Goal: Task Accomplishment & Management: Use online tool/utility

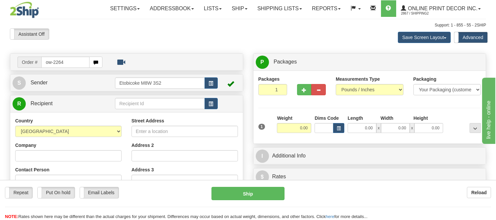
type input "ow-2264"
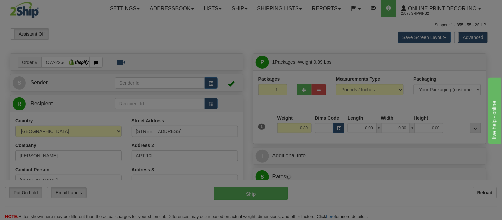
type input "NEW YORK"
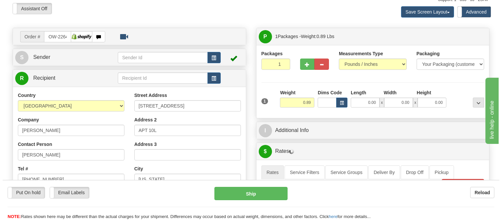
scroll to position [73, 0]
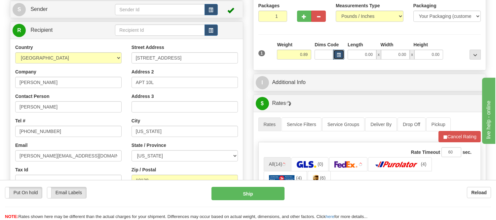
click at [339, 56] on span "button" at bounding box center [339, 55] width 4 height 4
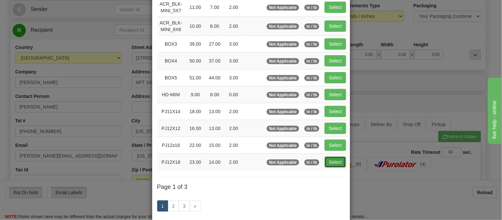
click at [335, 163] on button "Select" at bounding box center [334, 161] width 21 height 11
type input "PJ12X18"
type input "23.00"
type input "14.00"
type input "2.00"
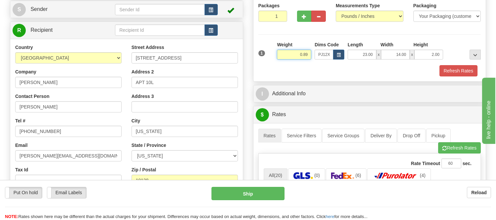
drag, startPoint x: 309, startPoint y: 53, endPoint x: 288, endPoint y: 53, distance: 20.8
click at [288, 53] on input "0.89" at bounding box center [294, 55] width 34 height 10
type input "1.20"
click at [449, 74] on button "Refresh Rates" at bounding box center [459, 70] width 38 height 11
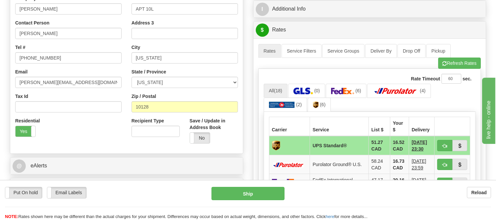
scroll to position [184, 0]
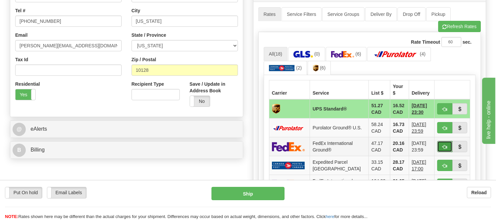
click at [448, 143] on button "button" at bounding box center [444, 146] width 15 height 11
type input "92"
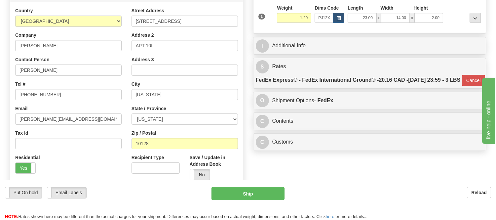
scroll to position [147, 0]
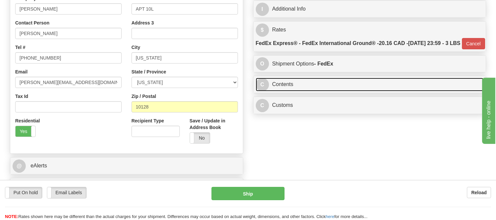
click at [305, 91] on link "C Contents" at bounding box center [370, 85] width 228 height 14
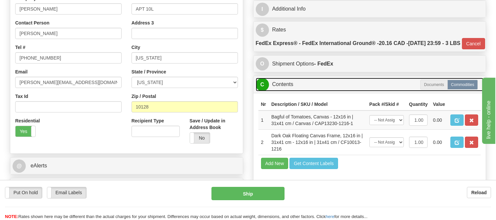
click at [305, 91] on link "C Contents" at bounding box center [370, 85] width 228 height 14
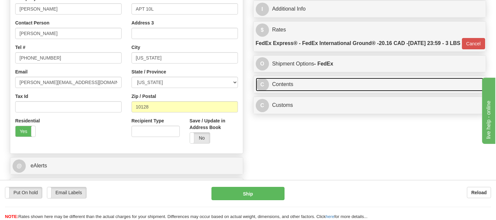
click at [305, 91] on link "C Contents" at bounding box center [370, 85] width 228 height 14
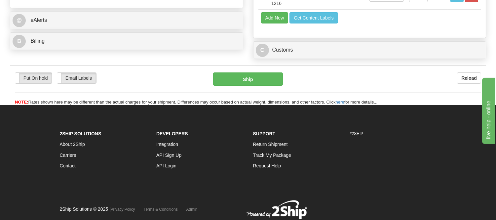
scroll to position [294, 0]
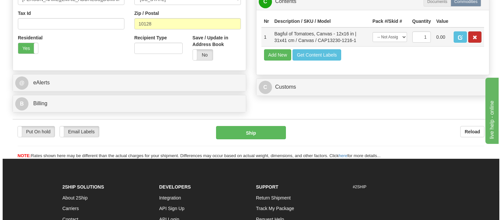
scroll to position [220, 0]
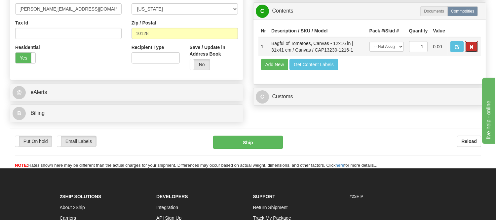
click at [475, 52] on button "button" at bounding box center [471, 46] width 13 height 11
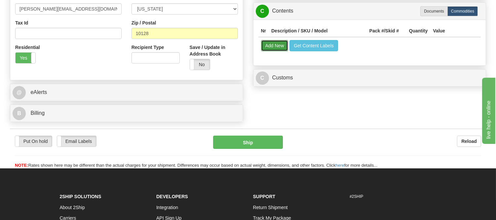
click at [269, 51] on button "Add New" at bounding box center [274, 45] width 27 height 11
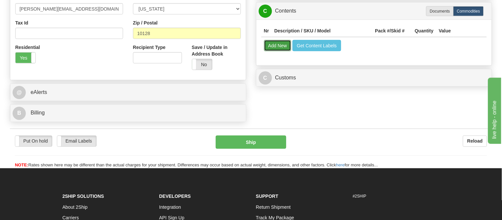
select select
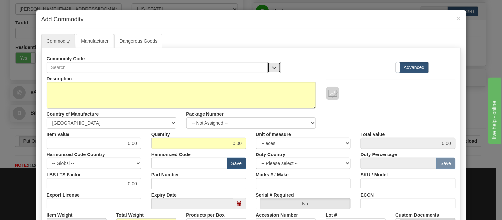
click at [272, 68] on span "button" at bounding box center [274, 68] width 5 height 4
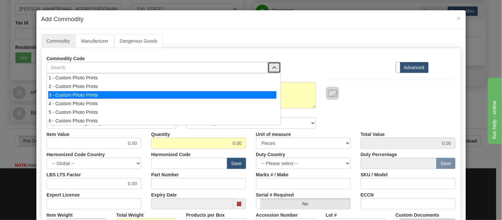
click at [265, 91] on li "3 - Custom Photo Prints" at bounding box center [163, 95] width 233 height 9
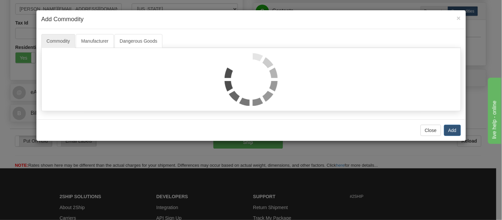
select select "1"
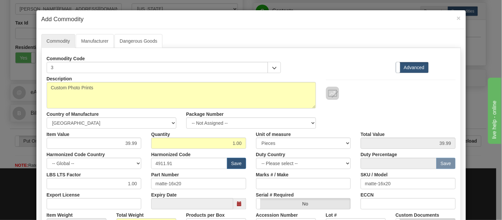
scroll to position [37, 0]
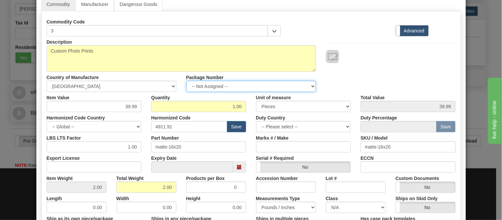
click at [259, 84] on select "-- Not Assigned -- Item 1" at bounding box center [251, 86] width 130 height 11
select select "0"
click at [186, 81] on select "-- Not Assigned -- Item 1" at bounding box center [251, 86] width 130 height 11
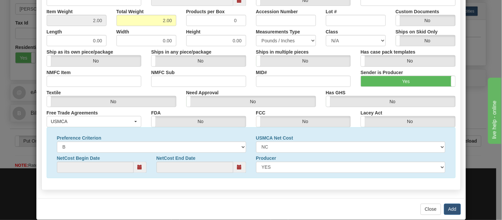
scroll to position [214, 0]
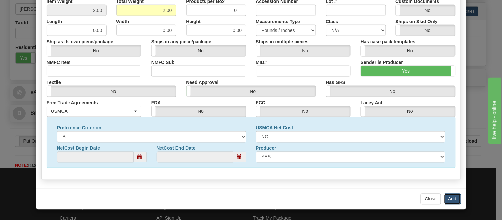
click at [448, 200] on button "Add" at bounding box center [452, 198] width 17 height 11
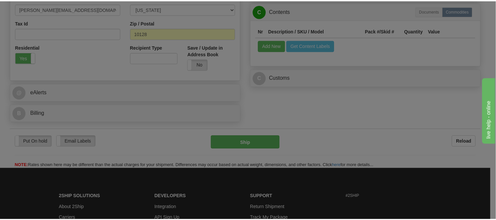
scroll to position [0, 0]
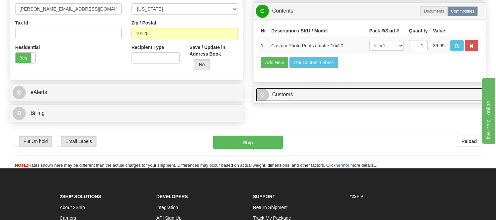
click at [327, 102] on link "C Customs" at bounding box center [370, 95] width 228 height 14
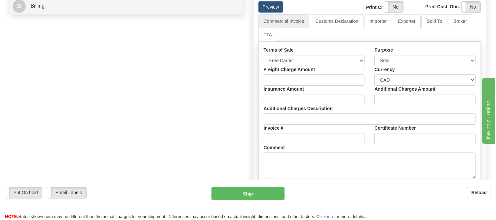
scroll to position [331, 0]
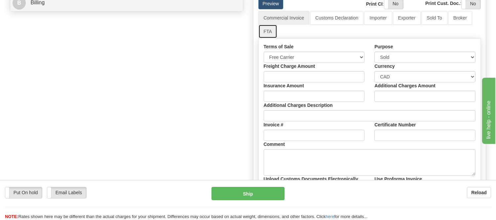
click at [271, 38] on link "FTA" at bounding box center [268, 31] width 19 height 14
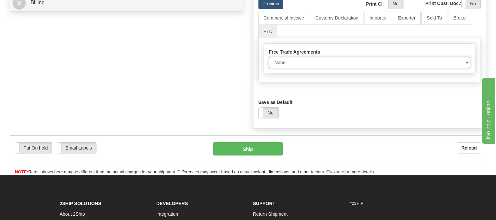
click at [300, 68] on select "None Other USMCA CETA CUKTCA" at bounding box center [370, 62] width 202 height 11
select select "1"
click at [269, 68] on select "None Other USMCA CETA CUKTCA" at bounding box center [370, 62] width 202 height 11
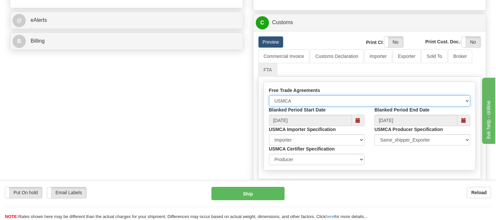
scroll to position [220, 0]
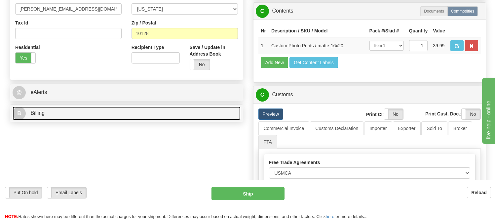
click at [60, 113] on link "B Billing" at bounding box center [127, 113] width 228 height 14
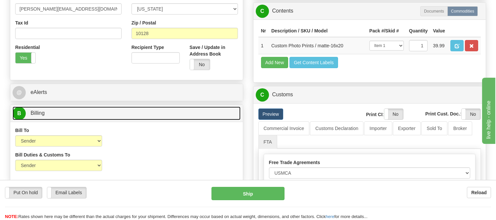
click at [64, 113] on link "B Billing" at bounding box center [127, 113] width 228 height 14
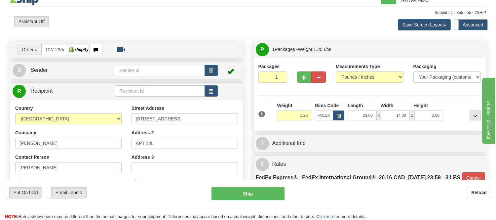
scroll to position [0, 0]
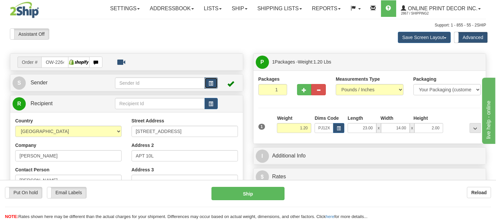
click at [209, 87] on button "button" at bounding box center [211, 82] width 13 height 11
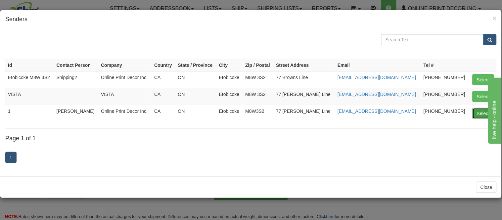
click at [477, 114] on button "Select" at bounding box center [482, 113] width 21 height 11
type input "1"
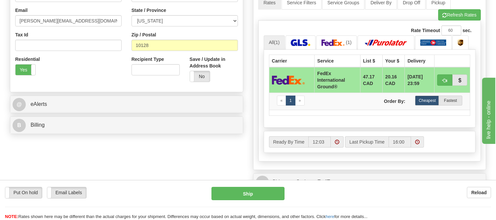
scroll to position [220, 0]
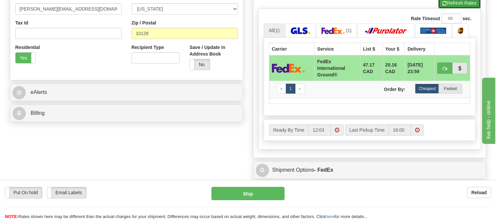
click at [448, 9] on button "Refresh Rates" at bounding box center [459, 2] width 43 height 11
type input "92"
click at [443, 74] on button "button" at bounding box center [444, 67] width 15 height 11
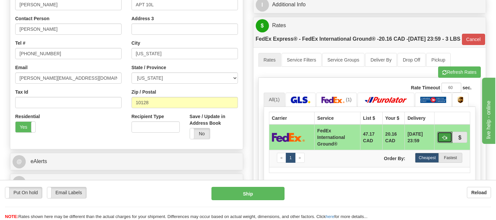
scroll to position [184, 0]
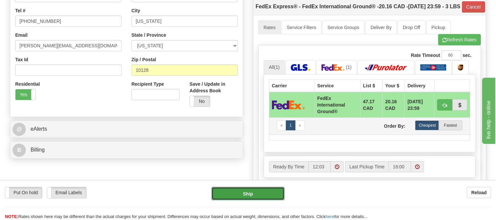
drag, startPoint x: 250, startPoint y: 192, endPoint x: 299, endPoint y: 132, distance: 77.8
click at [299, 132] on form "Pre-print Ship Docs. Delete Close Consolidation Unit Close Consolidation Unit C…" at bounding box center [248, 209] width 476 height 681
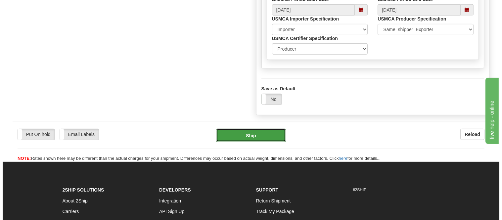
scroll to position [624, 0]
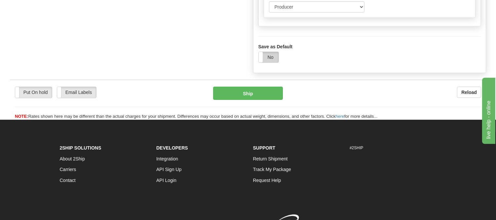
click at [269, 62] on label "No" at bounding box center [269, 57] width 20 height 11
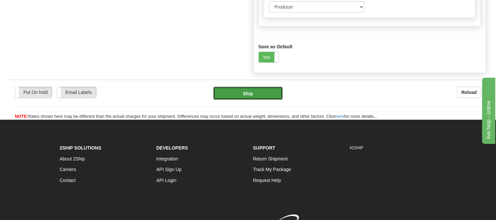
click at [259, 100] on button "Ship" at bounding box center [247, 93] width 69 height 13
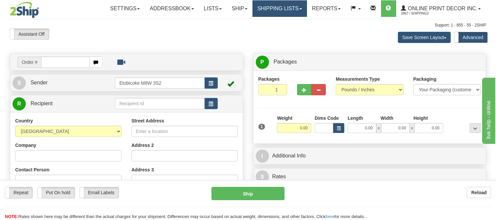
click at [280, 4] on link "Shipping lists" at bounding box center [280, 8] width 55 height 17
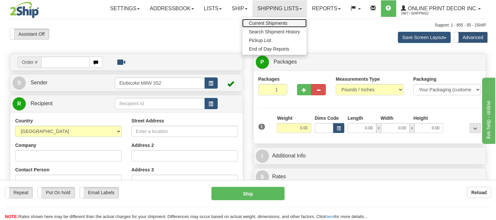
click at [273, 19] on link "Current Shipments" at bounding box center [274, 23] width 64 height 9
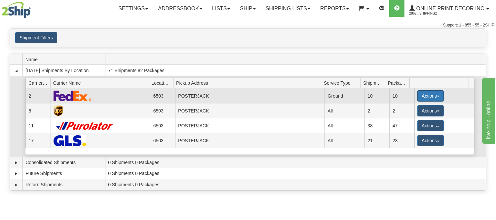
click at [428, 94] on button "Actions" at bounding box center [431, 95] width 26 height 11
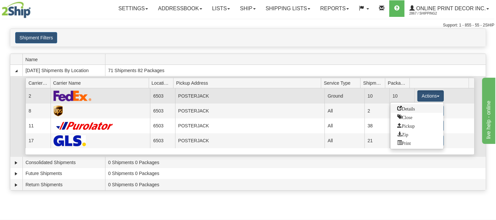
click at [417, 107] on link "Details" at bounding box center [417, 108] width 53 height 9
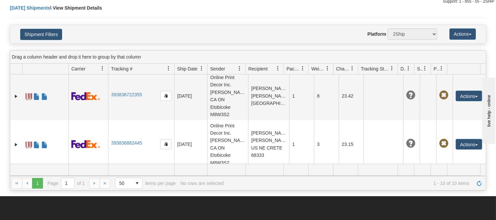
scroll to position [37, 0]
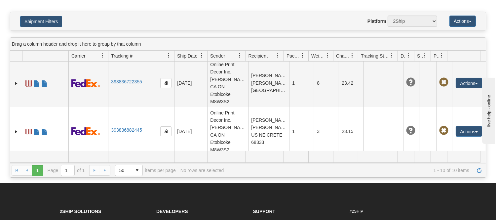
click at [125, 155] on td "393840757797" at bounding box center [141, 179] width 66 height 48
click at [123, 175] on link "393840757797" at bounding box center [126, 177] width 31 height 5
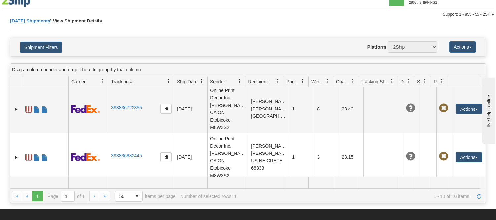
scroll to position [0, 0]
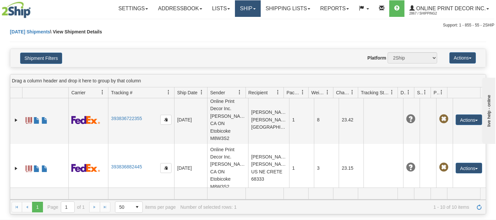
click at [242, 8] on link "Ship" at bounding box center [247, 8] width 25 height 17
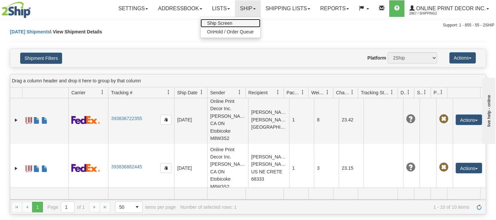
click at [235, 22] on link "Ship Screen" at bounding box center [231, 23] width 60 height 9
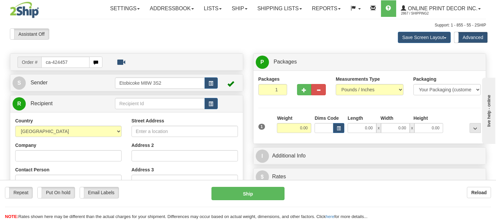
type input "ca-424457"
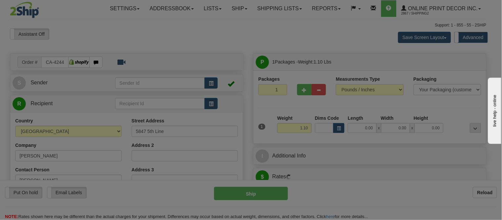
type input "ROCKWOOD"
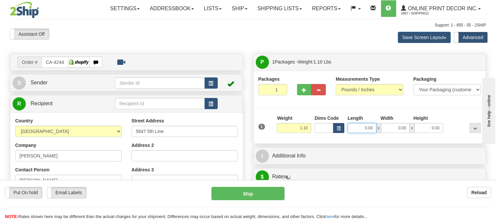
drag, startPoint x: 348, startPoint y: 125, endPoint x: 343, endPoint y: 127, distance: 4.7
click at [345, 126] on div "Dims Code Length Width Height x" at bounding box center [379, 124] width 132 height 18
click at [342, 127] on button "button" at bounding box center [338, 128] width 11 height 10
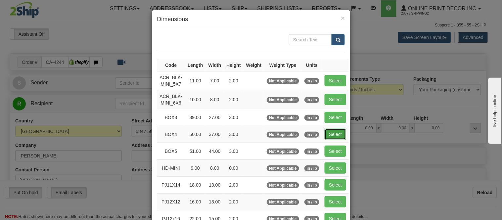
click at [338, 134] on button "Select" at bounding box center [334, 134] width 21 height 11
type input "BOX4"
type input "50.00"
type input "37.00"
type input "3.00"
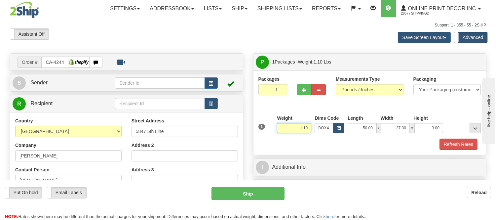
drag, startPoint x: 310, startPoint y: 124, endPoint x: 281, endPoint y: 127, distance: 28.9
click at [281, 127] on input "1.10" at bounding box center [294, 128] width 34 height 10
type input "16.98"
click at [455, 149] on button "Refresh Rates" at bounding box center [459, 144] width 38 height 11
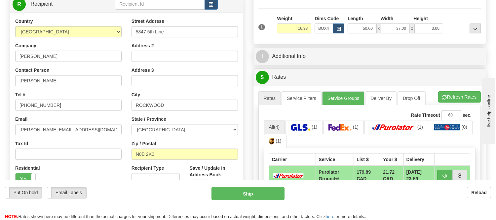
scroll to position [110, 0]
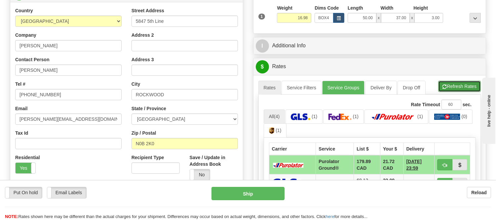
click at [464, 82] on button "Refresh Rates" at bounding box center [459, 86] width 43 height 11
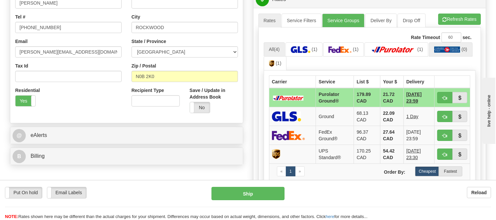
scroll to position [184, 0]
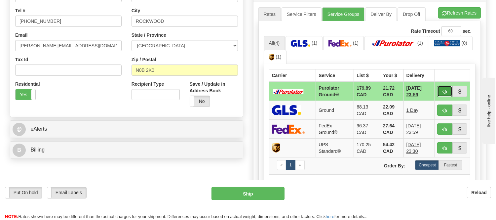
click at [444, 95] on button "button" at bounding box center [444, 91] width 15 height 11
type input "260"
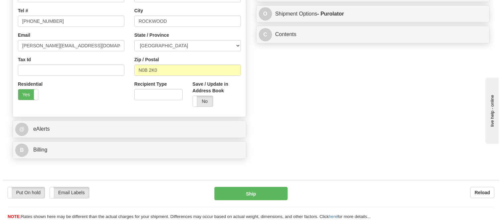
scroll to position [0, 0]
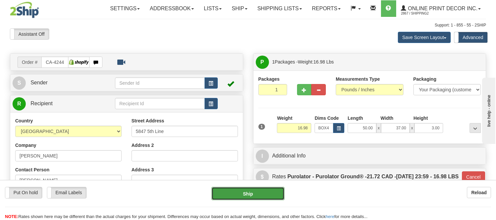
click at [250, 194] on button "Ship" at bounding box center [248, 193] width 73 height 13
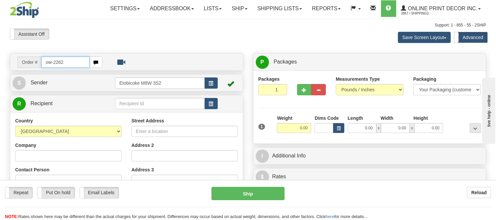
type input "ow-2262"
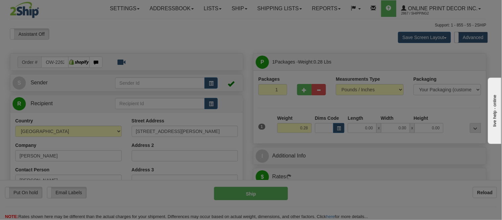
type input "LA CANADA FLINTRIDGE"
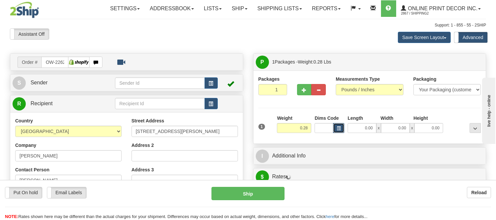
click at [341, 125] on button "button" at bounding box center [338, 128] width 11 height 10
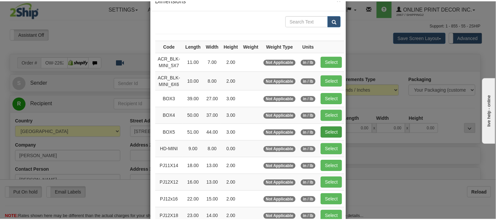
scroll to position [37, 0]
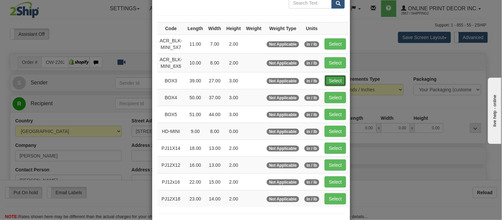
drag, startPoint x: 333, startPoint y: 80, endPoint x: 330, endPoint y: 83, distance: 4.0
click at [332, 80] on button "Select" at bounding box center [334, 80] width 21 height 11
type input "BOX3"
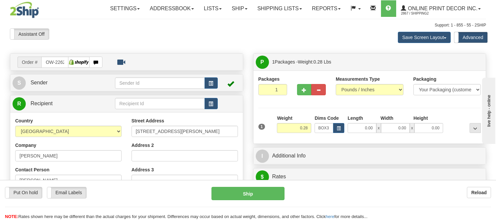
type input "39.00"
type input "27.00"
type input "3.00"
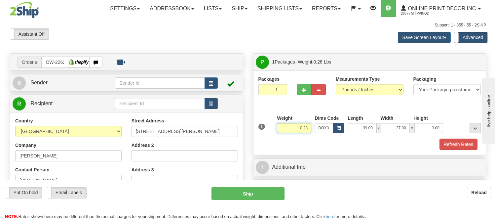
drag, startPoint x: 309, startPoint y: 127, endPoint x: 279, endPoint y: 128, distance: 30.8
click at [279, 128] on input "0.28" at bounding box center [294, 128] width 34 height 10
type input "7.60"
click at [451, 144] on button "Refresh Rates" at bounding box center [459, 144] width 38 height 11
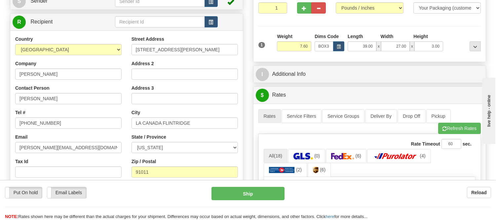
scroll to position [0, 0]
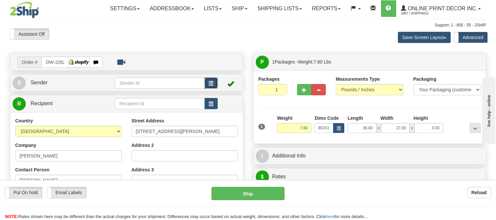
click at [206, 80] on button "button" at bounding box center [211, 82] width 13 height 11
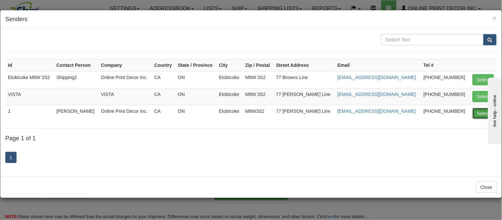
click at [477, 110] on button "Select" at bounding box center [482, 113] width 21 height 11
type input "1"
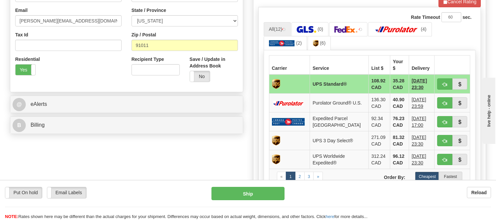
scroll to position [220, 0]
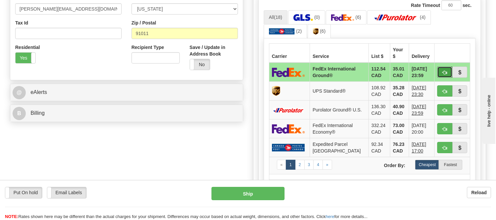
click at [449, 70] on button "button" at bounding box center [444, 71] width 15 height 11
type input "92"
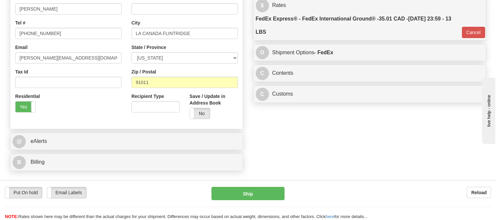
scroll to position [110, 0]
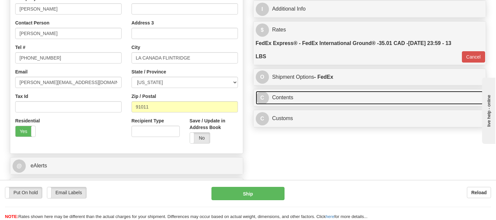
click at [316, 100] on link "C Contents" at bounding box center [370, 98] width 228 height 14
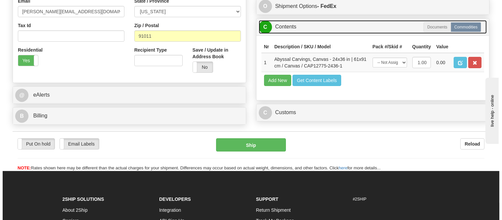
scroll to position [220, 0]
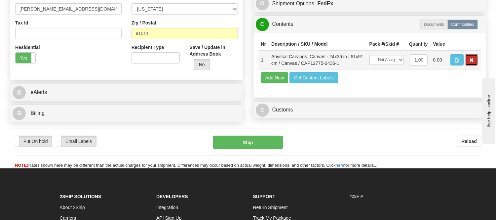
click at [472, 62] on span "button" at bounding box center [472, 60] width 5 height 4
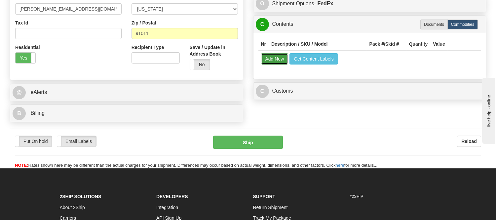
click at [272, 58] on button "Add New" at bounding box center [274, 58] width 27 height 11
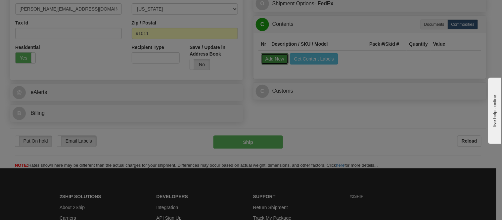
select select
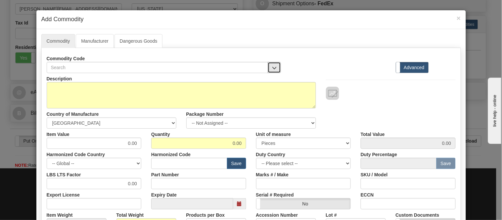
click at [275, 67] on button "button" at bounding box center [274, 67] width 13 height 11
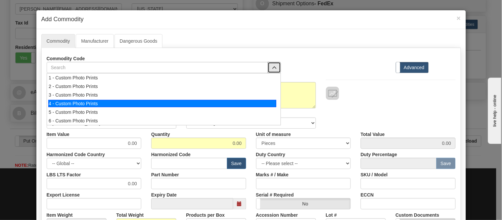
click at [262, 103] on div "4 - Custom Photo Prints" at bounding box center [162, 103] width 228 height 7
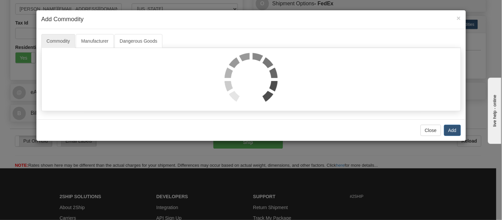
select select "1"
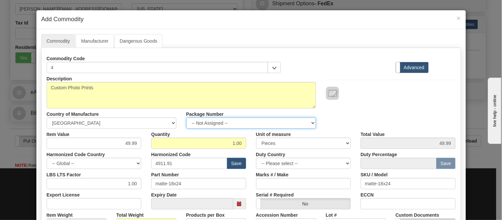
click at [247, 124] on select "-- Not Assigned -- Item 1" at bounding box center [251, 122] width 130 height 11
select select "0"
click at [186, 117] on select "-- Not Assigned -- Item 1" at bounding box center [251, 122] width 130 height 11
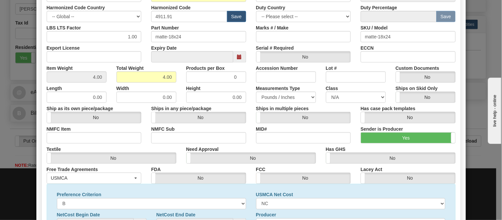
scroll to position [214, 0]
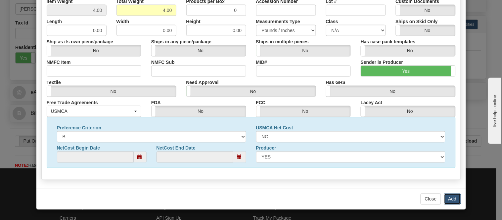
click at [446, 198] on button "Add" at bounding box center [452, 198] width 17 height 11
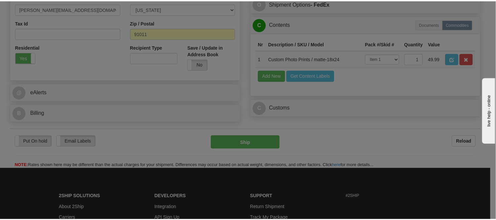
scroll to position [0, 0]
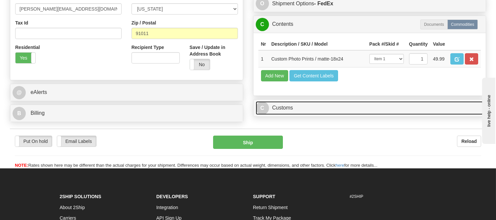
click at [298, 115] on link "C Customs" at bounding box center [370, 108] width 228 height 14
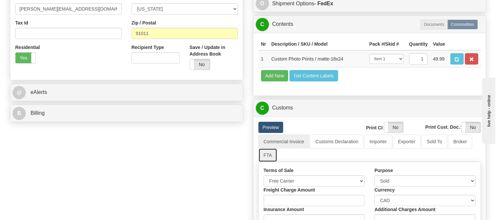
click at [269, 162] on link "FTA" at bounding box center [268, 155] width 19 height 14
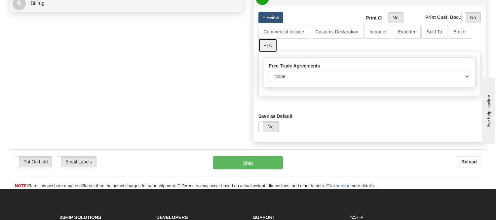
scroll to position [331, 0]
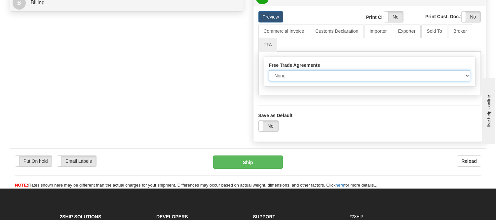
click at [306, 81] on select "None Other USMCA CETA CUKTCA" at bounding box center [370, 75] width 202 height 11
select select "1"
click at [269, 81] on select "None Other USMCA CETA CUKTCA" at bounding box center [370, 75] width 202 height 11
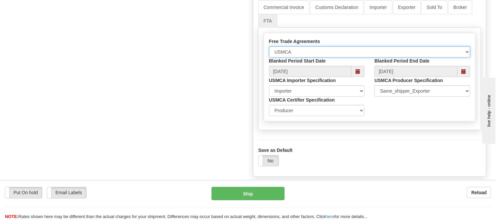
scroll to position [367, 0]
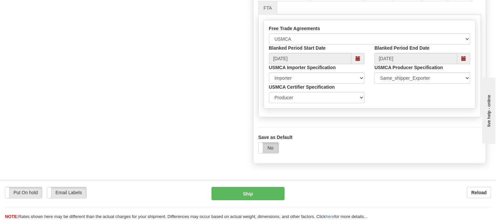
click at [270, 153] on label "No" at bounding box center [269, 148] width 20 height 11
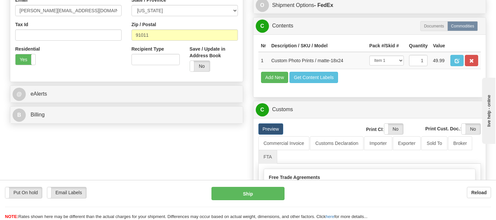
scroll to position [220, 0]
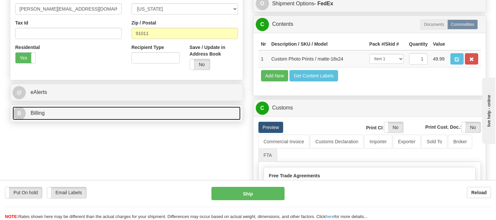
click at [90, 114] on link "B Billing" at bounding box center [127, 113] width 228 height 14
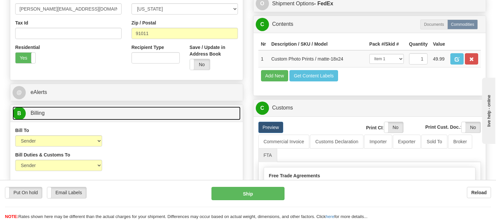
click at [107, 114] on link "B Billing" at bounding box center [127, 113] width 228 height 14
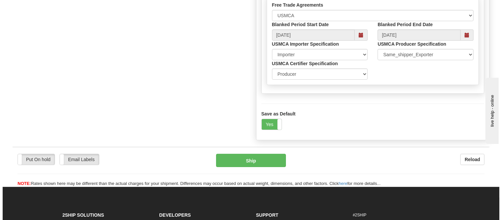
scroll to position [404, 0]
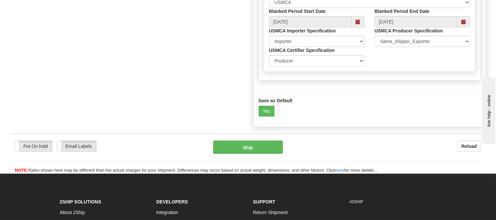
click at [266, 154] on button "Ship" at bounding box center [247, 147] width 69 height 13
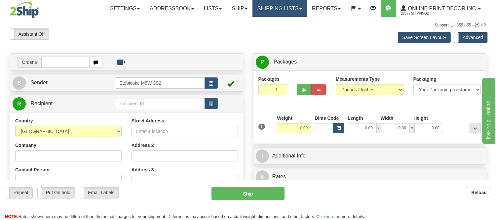
drag, startPoint x: 285, startPoint y: 10, endPoint x: 279, endPoint y: 17, distance: 9.6
click at [285, 10] on link "Shipping lists" at bounding box center [280, 8] width 55 height 17
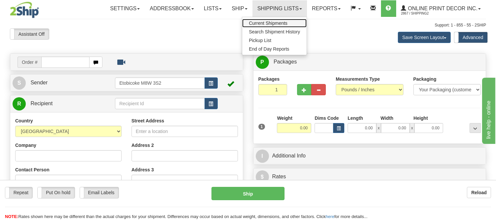
click at [277, 23] on span "Current Shipments" at bounding box center [268, 23] width 39 height 5
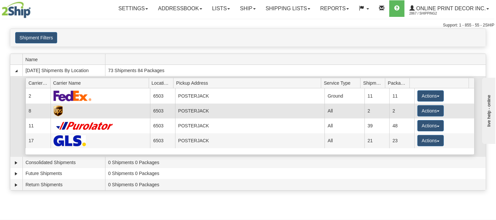
scroll to position [37, 0]
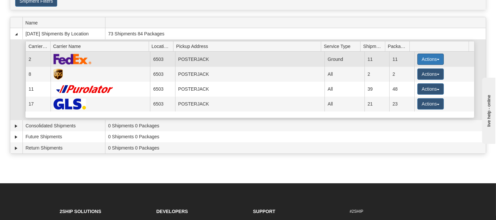
click at [422, 60] on button "Actions" at bounding box center [431, 59] width 26 height 11
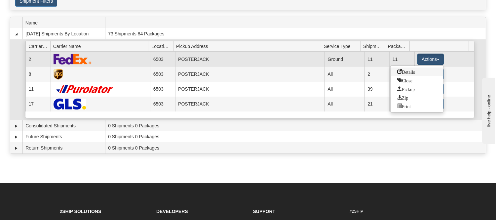
click at [415, 72] on span "Details" at bounding box center [406, 71] width 18 height 5
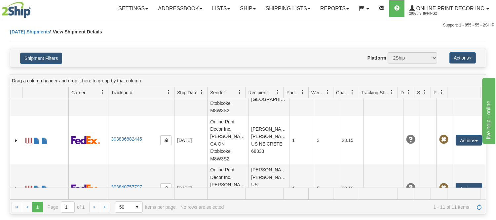
scroll to position [388, 0]
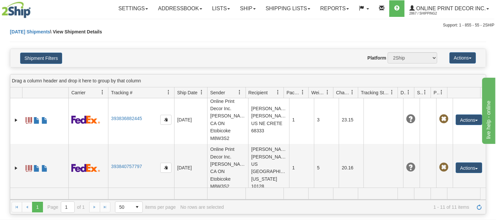
click at [126, 212] on link "393842232998" at bounding box center [126, 214] width 31 height 5
click at [303, 2] on link "Shipping lists" at bounding box center [288, 8] width 55 height 17
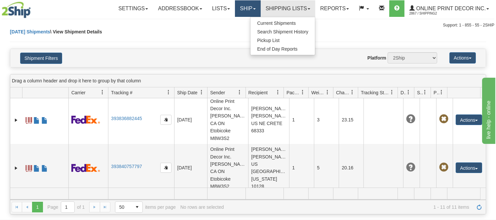
click at [250, 4] on link "Ship" at bounding box center [247, 8] width 25 height 17
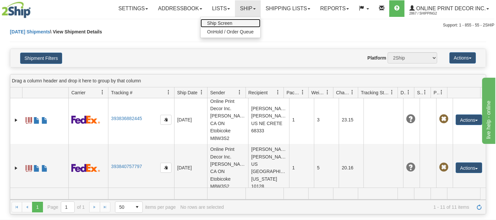
click at [226, 22] on span "Ship Screen" at bounding box center [219, 23] width 25 height 5
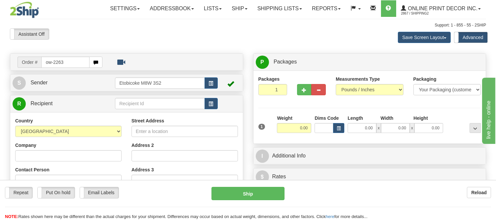
type input "ow-2263"
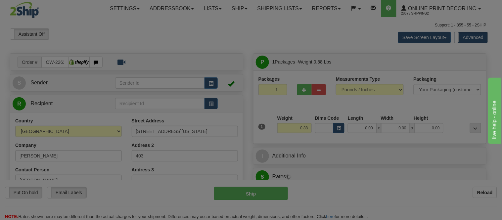
type input "[GEOGRAPHIC_DATA]"
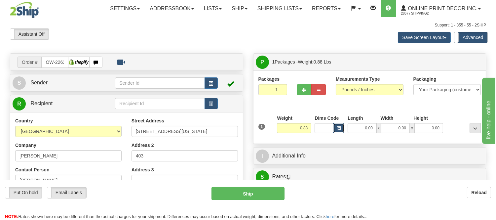
click at [339, 129] on span "button" at bounding box center [339, 129] width 4 height 4
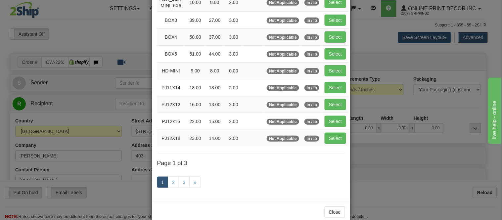
scroll to position [110, 0]
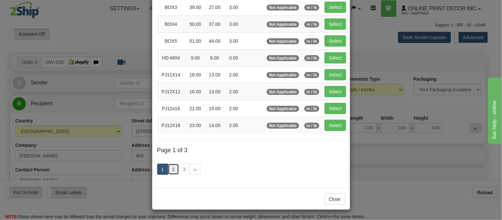
click at [169, 168] on link "2" at bounding box center [173, 169] width 11 height 11
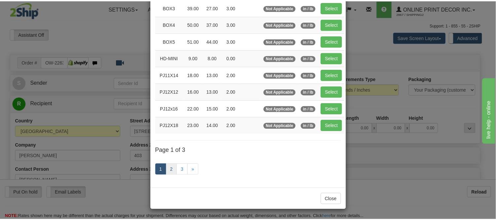
scroll to position [107, 0]
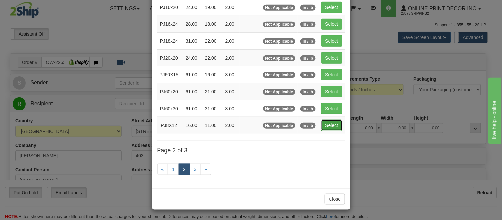
click at [328, 120] on button "Select" at bounding box center [331, 125] width 21 height 11
type input "PJ8X12"
type input "16.00"
type input "11.00"
type input "2.00"
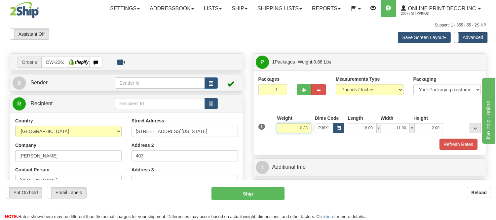
drag, startPoint x: 308, startPoint y: 128, endPoint x: 285, endPoint y: 134, distance: 24.2
click at [285, 134] on div "Weight 0.88" at bounding box center [294, 126] width 38 height 23
click button "Delete" at bounding box center [0, 0] width 0 height 0
type input "2.00"
click at [458, 138] on div at bounding box center [370, 138] width 226 height 0
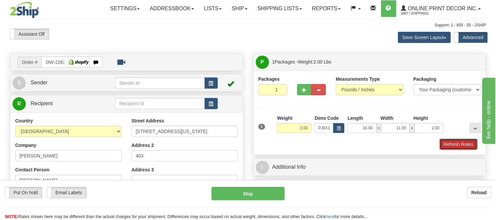
click at [459, 145] on button "Refresh Rates" at bounding box center [459, 144] width 38 height 11
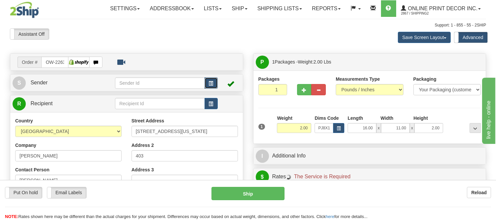
click at [212, 87] on button "button" at bounding box center [211, 82] width 13 height 11
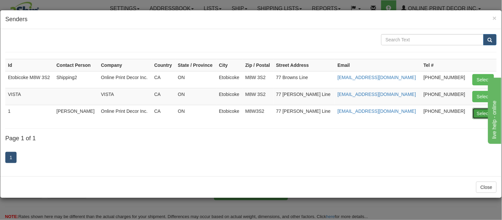
click at [475, 112] on button "Select" at bounding box center [482, 113] width 21 height 11
type input "1"
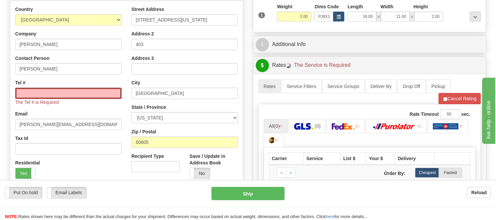
scroll to position [147, 0]
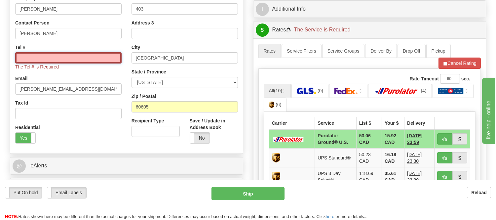
click at [63, 54] on input "Tel #" at bounding box center [68, 57] width 106 height 11
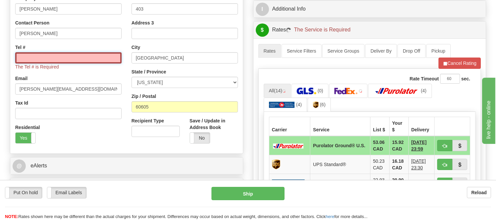
type input "416-406-6900"
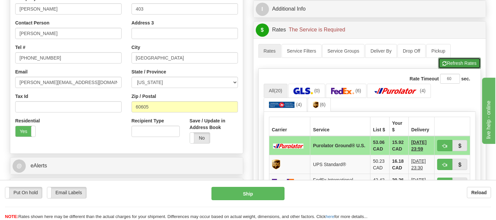
click at [446, 64] on button "Refresh Rates" at bounding box center [459, 63] width 43 height 11
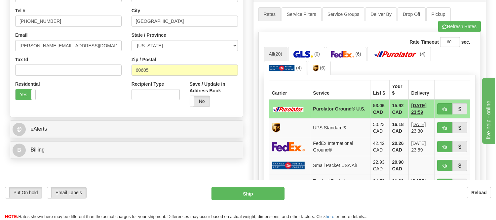
scroll to position [220, 0]
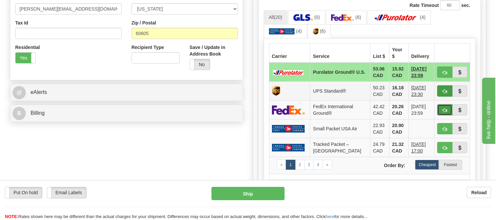
click at [442, 105] on button "button" at bounding box center [444, 109] width 15 height 11
type input "92"
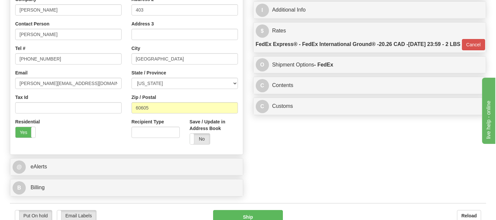
scroll to position [110, 0]
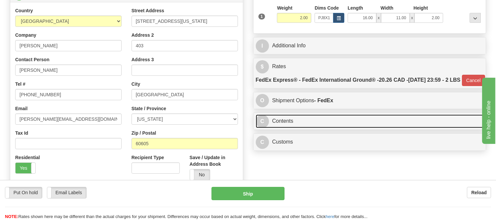
click at [309, 128] on link "C Contents" at bounding box center [370, 121] width 228 height 14
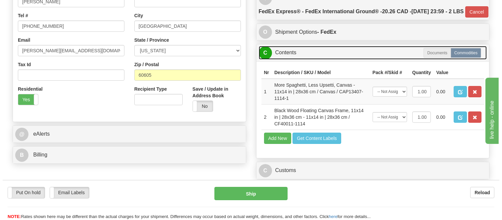
scroll to position [184, 0]
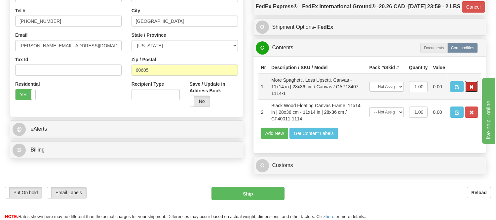
click at [471, 89] on span "button" at bounding box center [472, 87] width 5 height 4
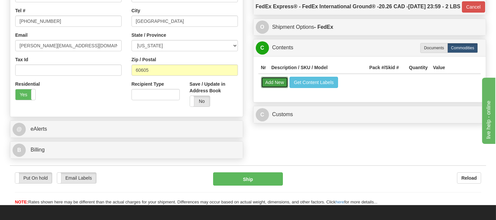
click at [269, 88] on button "Add New" at bounding box center [274, 82] width 27 height 11
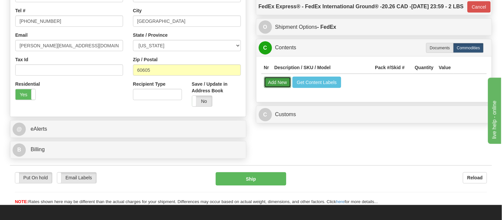
select select
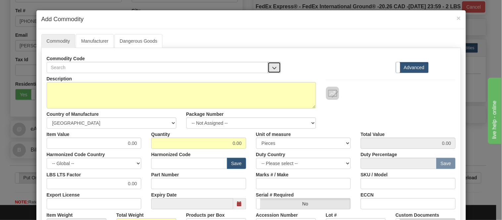
click at [272, 66] on span "button" at bounding box center [274, 68] width 5 height 4
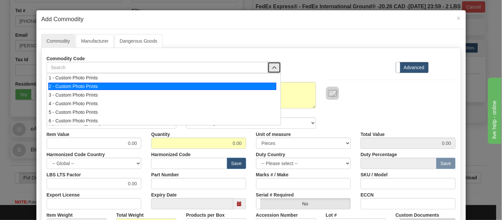
click at [267, 82] on li "2 - Custom Photo Prints" at bounding box center [163, 86] width 233 height 9
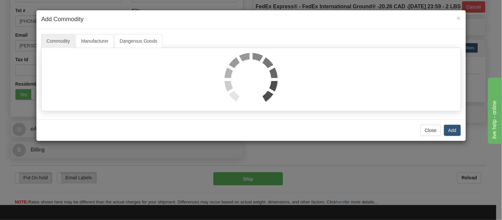
select select "1"
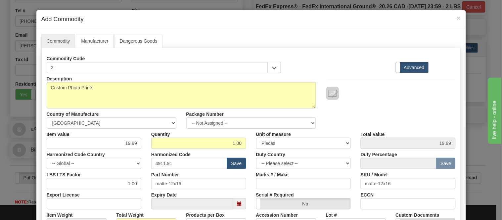
scroll to position [37, 0]
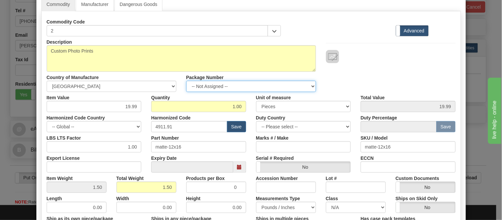
click at [279, 88] on select "-- Not Assigned -- Item 1" at bounding box center [251, 86] width 130 height 11
select select "0"
click at [186, 81] on select "-- Not Assigned -- Item 1" at bounding box center [251, 86] width 130 height 11
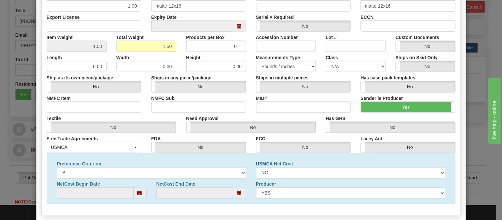
scroll to position [214, 0]
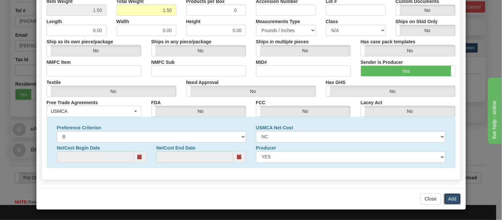
click at [449, 199] on button "Add" at bounding box center [452, 198] width 17 height 11
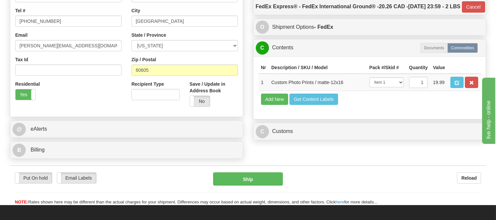
scroll to position [257, 0]
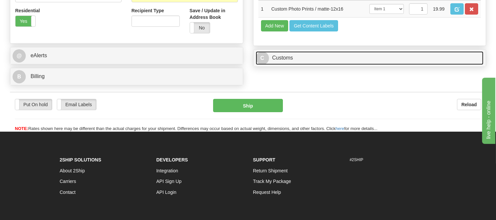
click at [294, 65] on link "C Customs" at bounding box center [370, 58] width 228 height 14
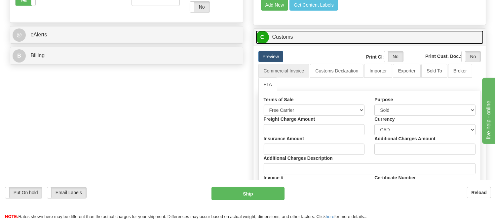
scroll to position [294, 0]
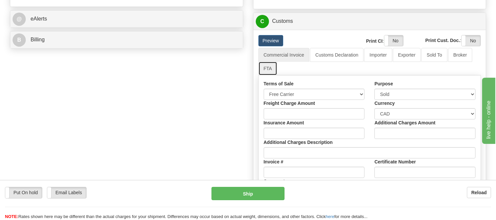
click at [269, 75] on link "FTA" at bounding box center [268, 69] width 19 height 14
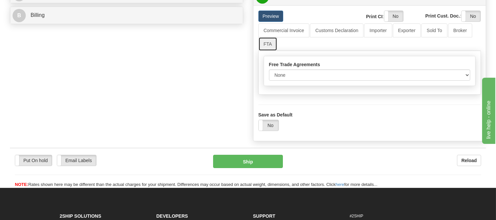
scroll to position [331, 0]
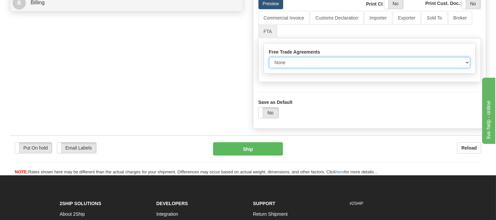
drag, startPoint x: 286, startPoint y: 90, endPoint x: 286, endPoint y: 94, distance: 4.3
click at [286, 68] on select "None Other USMCA CETA CUKTCA" at bounding box center [370, 62] width 202 height 11
select select "1"
click at [269, 68] on select "None Other USMCA CETA CUKTCA" at bounding box center [370, 62] width 202 height 11
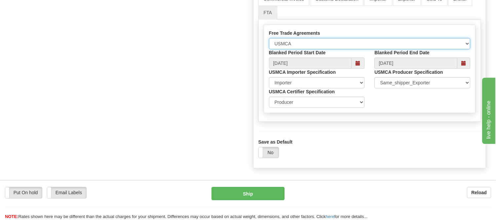
scroll to position [367, 0]
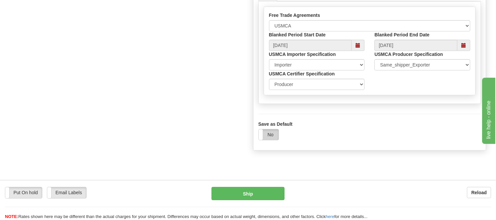
click at [275, 140] on label "No" at bounding box center [269, 134] width 20 height 11
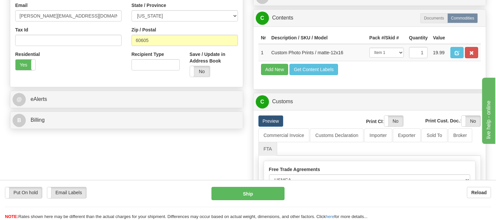
scroll to position [257, 0]
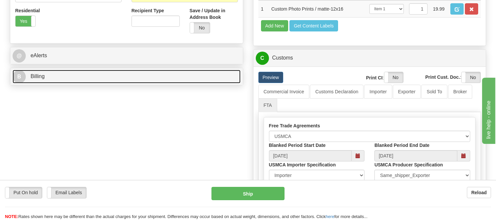
click at [192, 70] on link "B Billing" at bounding box center [127, 77] width 228 height 14
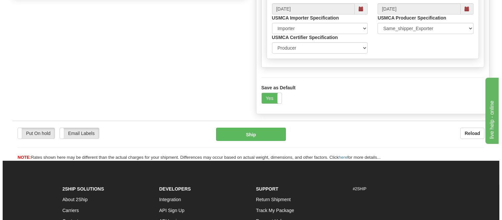
scroll to position [404, 0]
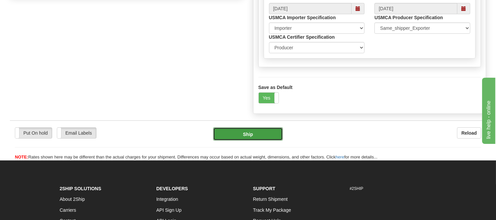
click at [263, 141] on button "Ship" at bounding box center [247, 133] width 69 height 13
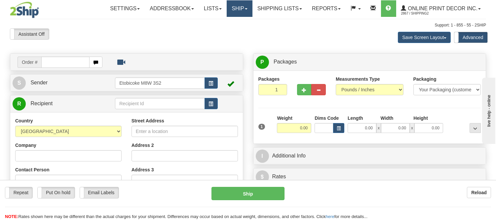
click at [240, 4] on link "Ship" at bounding box center [239, 8] width 25 height 17
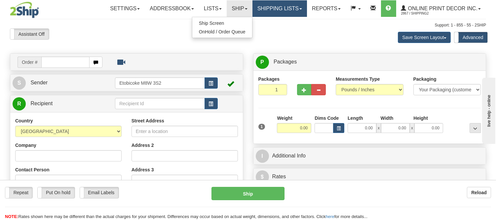
click at [261, 12] on link "Shipping lists" at bounding box center [280, 8] width 55 height 17
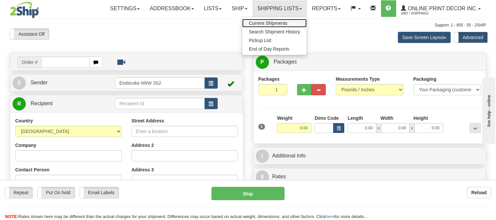
click at [257, 22] on span "Current Shipments" at bounding box center [268, 23] width 39 height 5
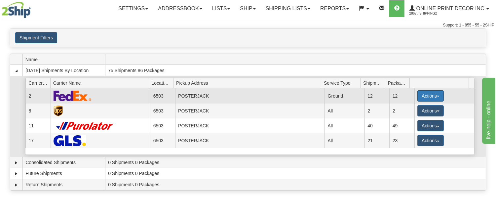
click at [424, 95] on button "Actions" at bounding box center [431, 95] width 26 height 11
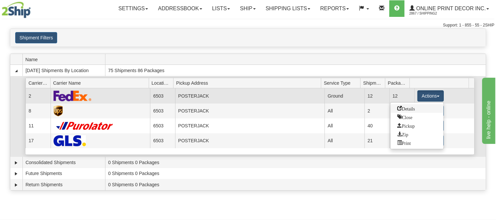
click at [412, 109] on span "Details" at bounding box center [406, 108] width 18 height 5
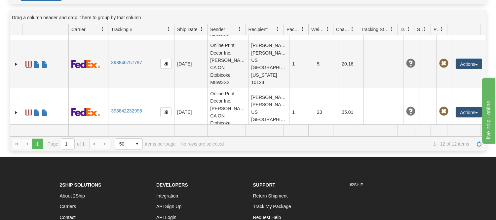
scroll to position [110, 0]
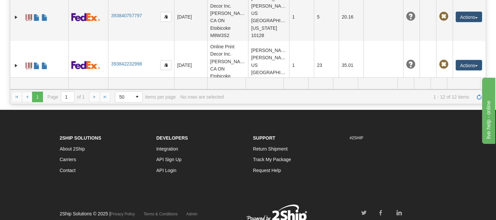
click at [128, 109] on link "393842421621" at bounding box center [126, 111] width 31 height 5
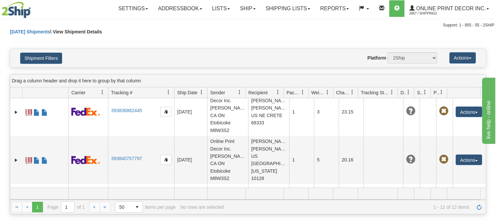
scroll to position [355, 0]
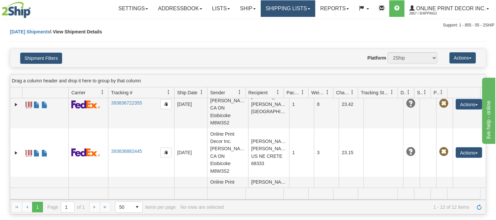
click at [267, 11] on link "Shipping lists" at bounding box center [288, 8] width 55 height 17
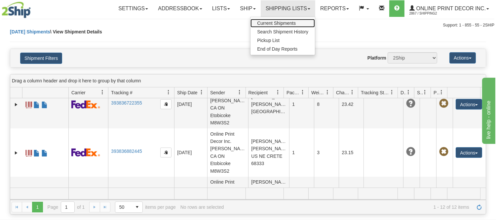
click at [263, 22] on span "Current Shipments" at bounding box center [276, 23] width 39 height 5
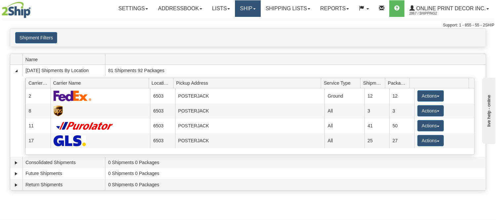
click at [241, 11] on link "Ship" at bounding box center [247, 8] width 25 height 17
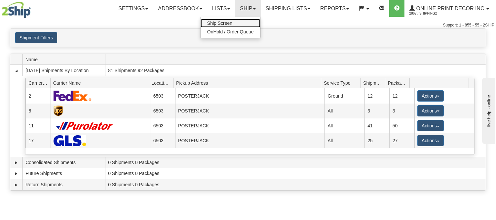
click at [236, 25] on link "Ship Screen" at bounding box center [231, 23] width 60 height 9
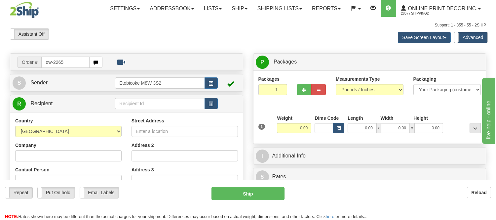
type input "ow-2265"
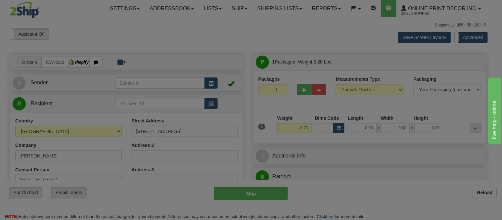
type input "NEPEAN"
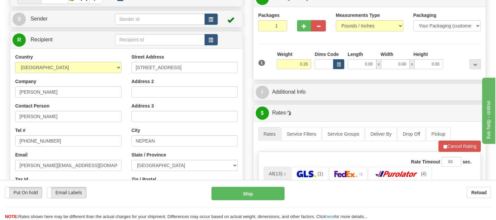
scroll to position [73, 0]
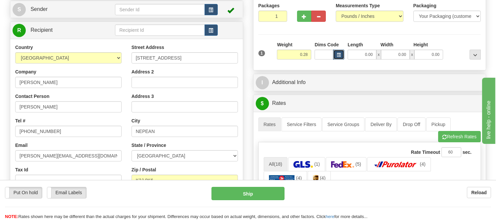
click at [342, 58] on button "button" at bounding box center [338, 55] width 11 height 10
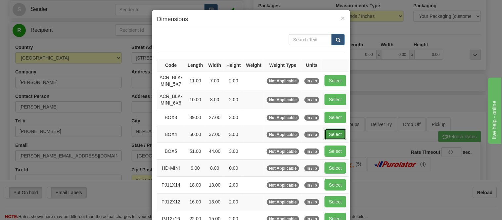
click at [332, 133] on button "Select" at bounding box center [334, 134] width 21 height 11
type input "BOX4"
type input "50.00"
type input "37.00"
type input "3.00"
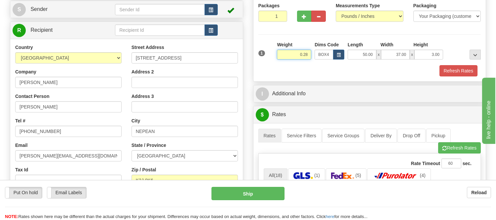
drag, startPoint x: 310, startPoint y: 54, endPoint x: 270, endPoint y: 54, distance: 39.4
click at [270, 54] on div "1 Weight 0.28 Dims Code BOX4" at bounding box center [370, 52] width 226 height 23
type input "11.98"
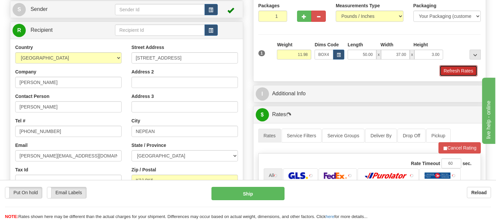
click at [465, 71] on button "Refresh Rates" at bounding box center [459, 70] width 38 height 11
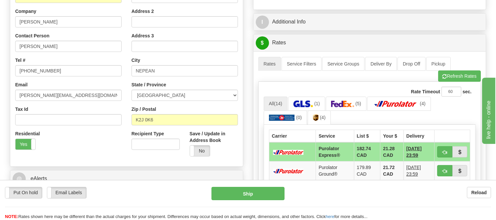
scroll to position [147, 0]
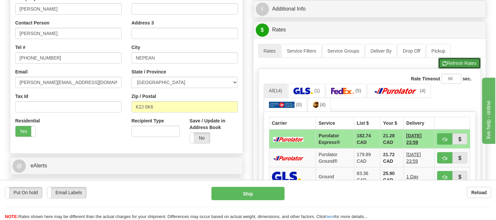
click at [452, 61] on button "Refresh Rates" at bounding box center [459, 63] width 43 height 11
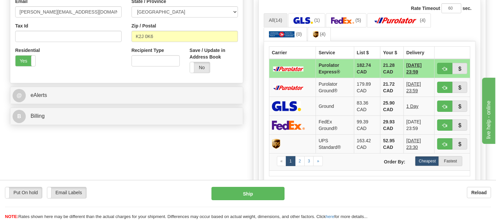
scroll to position [220, 0]
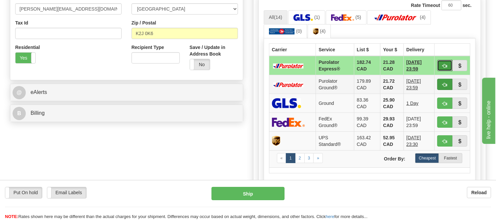
drag, startPoint x: 442, startPoint y: 63, endPoint x: 439, endPoint y: 84, distance: 20.7
click at [439, 84] on tbody "Purolator Express® 182.74 CAD 21.28 CAD 10/03/2025 23:59 Purolator Ground® 179.…" at bounding box center [369, 112] width 201 height 112
click at [442, 84] on button "button" at bounding box center [444, 84] width 15 height 11
type input "260"
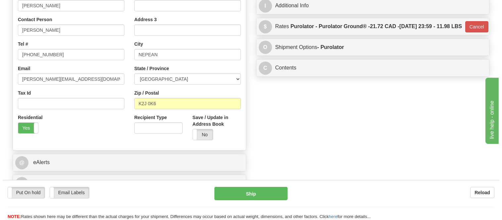
scroll to position [37, 0]
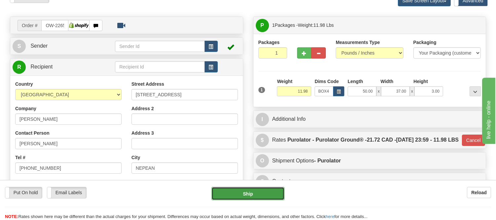
click at [266, 193] on button "Ship" at bounding box center [248, 193] width 73 height 13
